Goal: Check status: Check status

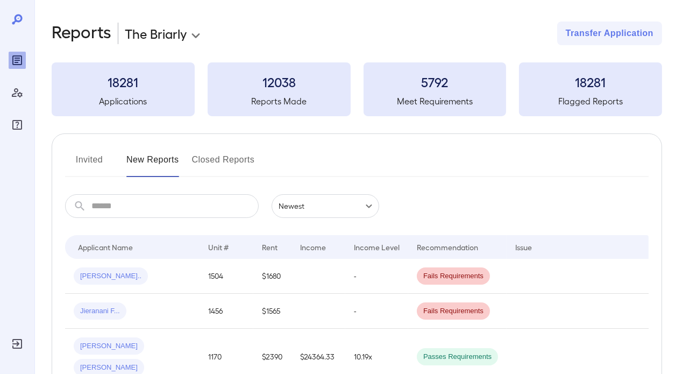
click at [88, 154] on button "Invited" at bounding box center [89, 164] width 48 height 26
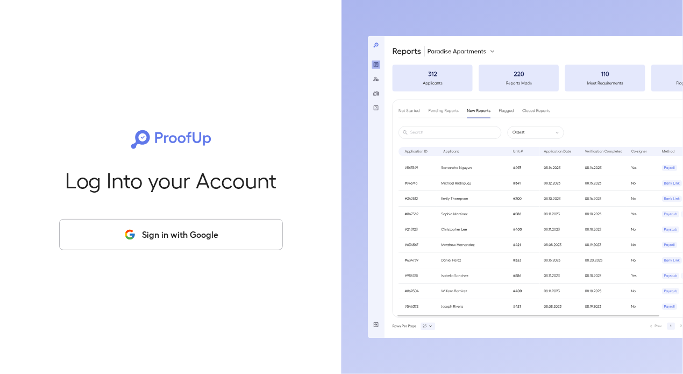
click at [172, 234] on button "Sign in with Google" at bounding box center [171, 234] width 224 height 31
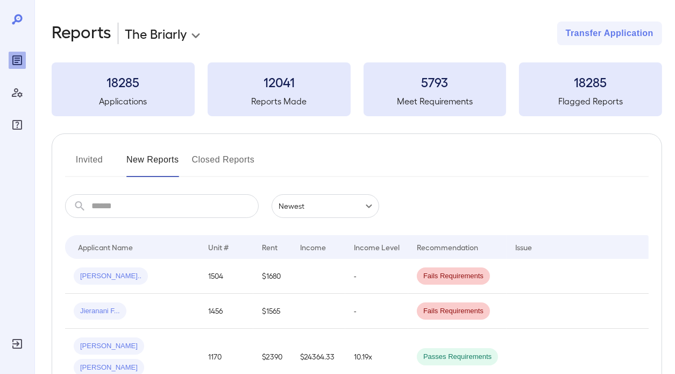
click at [86, 166] on button "Invited" at bounding box center [89, 164] width 48 height 26
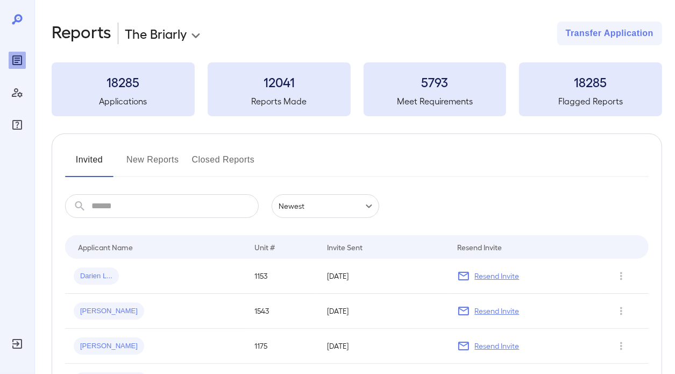
click at [151, 167] on button "New Reports" at bounding box center [152, 164] width 53 height 26
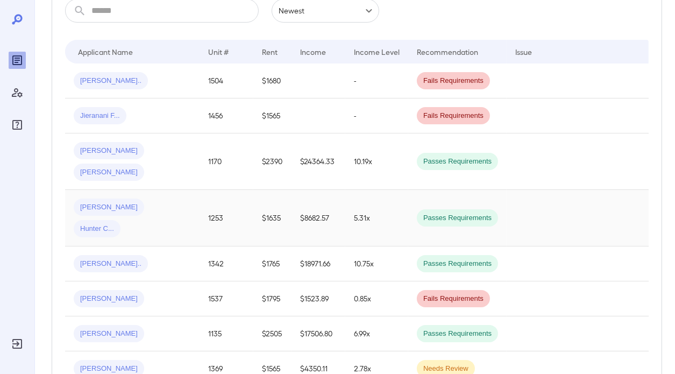
scroll to position [215, 0]
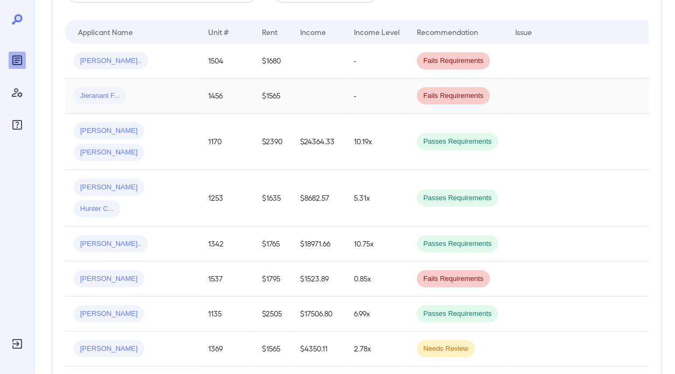
click at [117, 91] on span "Jieranani F..." at bounding box center [100, 96] width 53 height 10
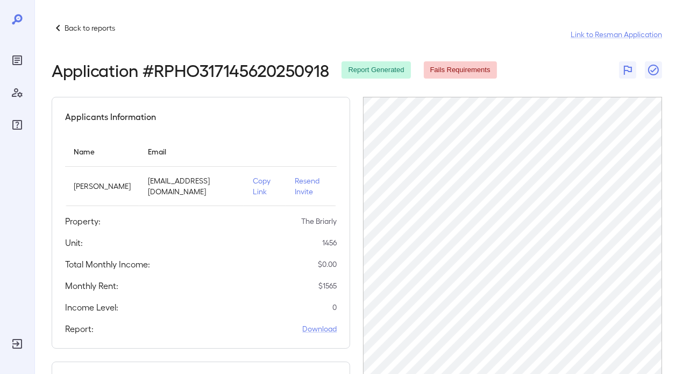
scroll to position [234, 0]
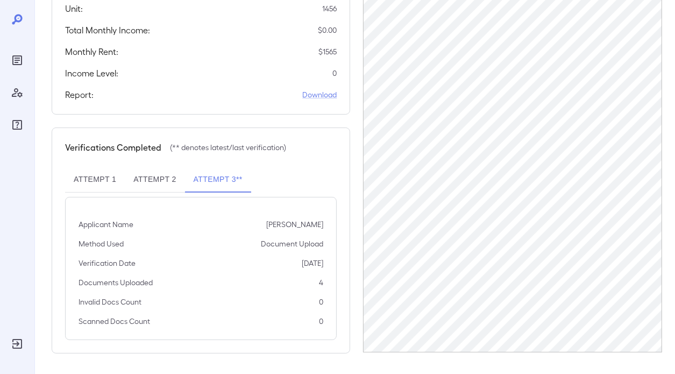
click at [143, 173] on button "Attempt 2" at bounding box center [155, 180] width 60 height 26
click at [208, 179] on button "Attempt 3**" at bounding box center [218, 180] width 66 height 26
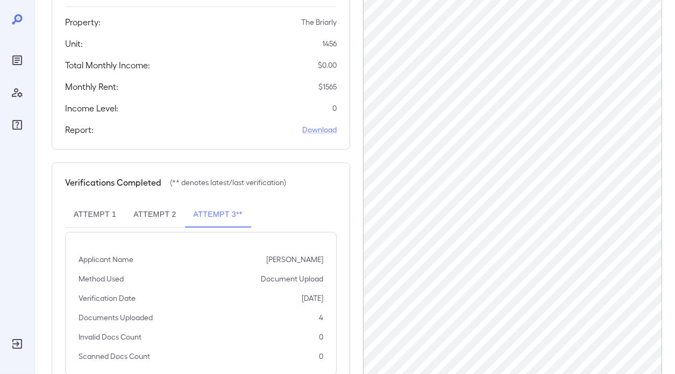
scroll to position [180, 0]
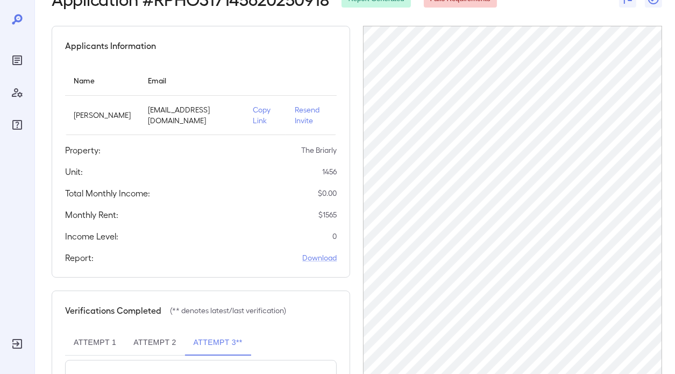
scroll to position [234, 0]
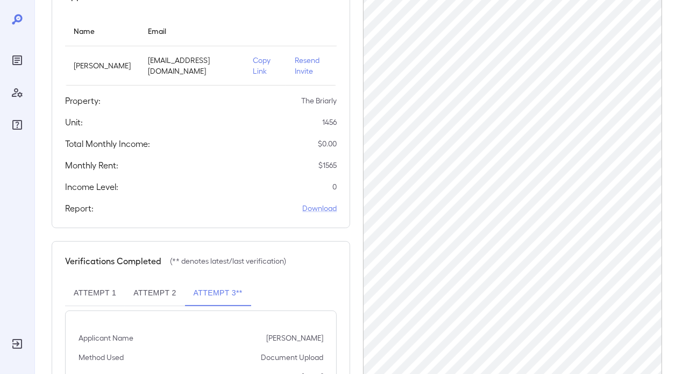
scroll to position [234, 0]
